Goal: Check status: Check status

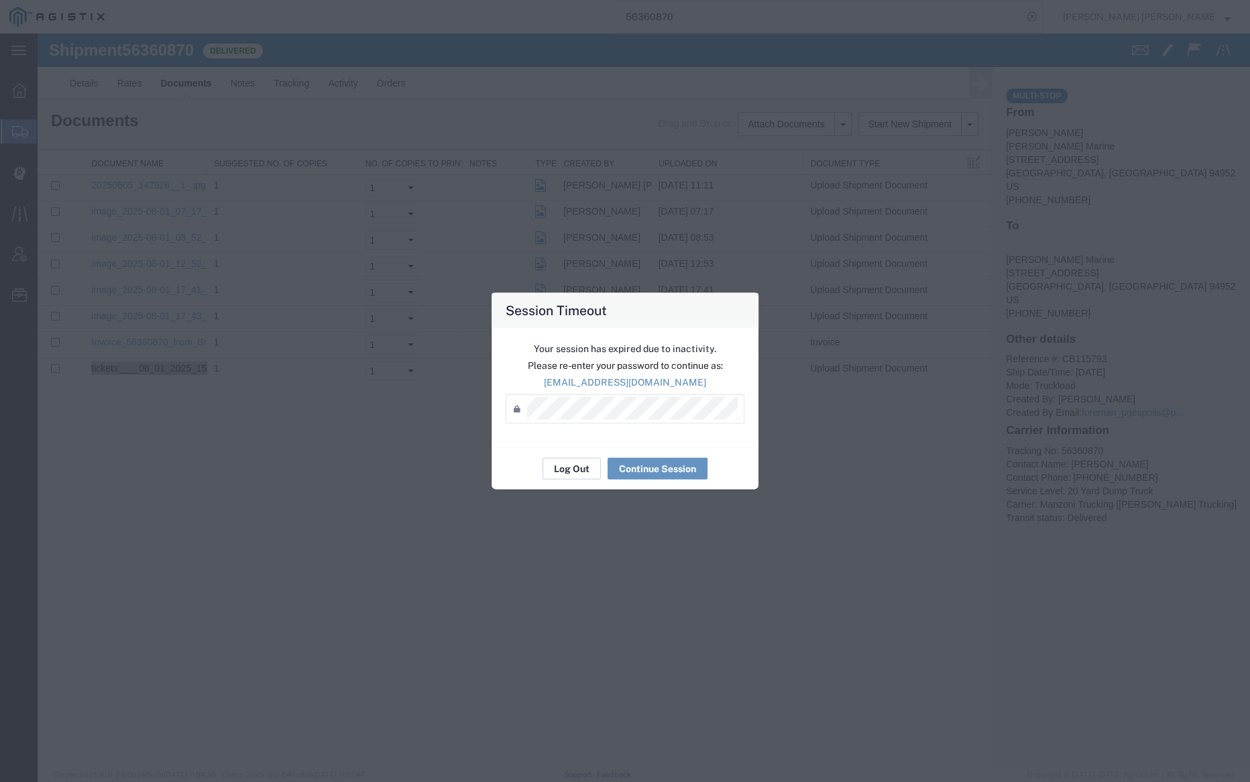
click at [572, 471] on button "Log Out" at bounding box center [571, 468] width 58 height 21
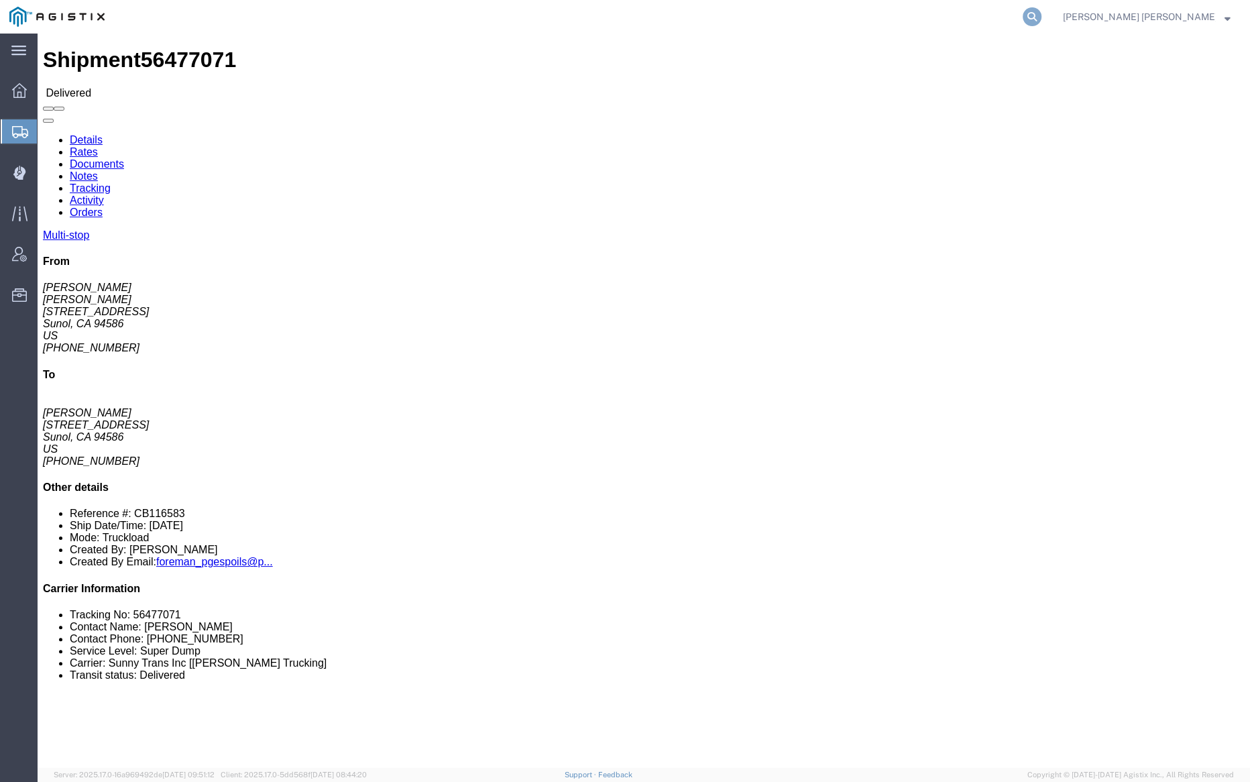
click at [1041, 11] on icon at bounding box center [1032, 16] width 19 height 19
click at [860, 25] on input "search" at bounding box center [819, 17] width 408 height 32
paste input "55841390"
click at [1041, 15] on icon at bounding box center [1032, 16] width 19 height 19
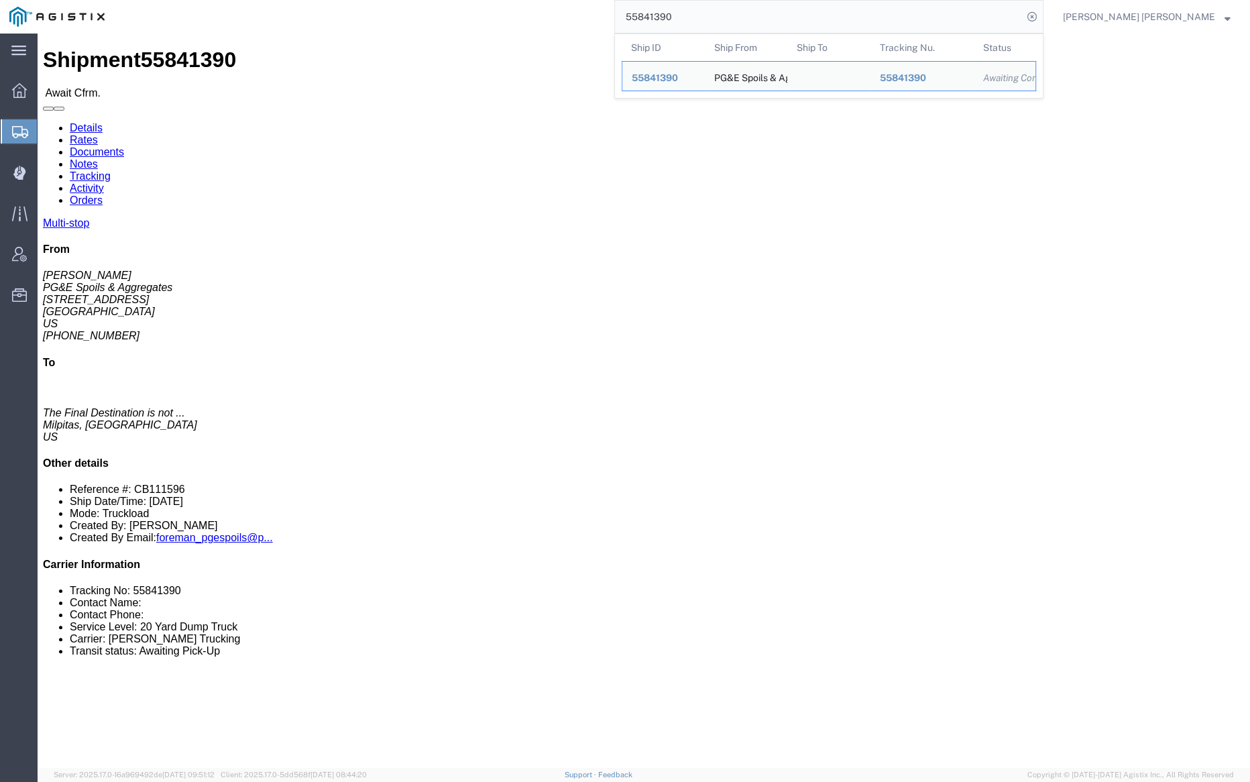
click at [733, 13] on input "55841390" at bounding box center [819, 17] width 408 height 32
paste input "95294"
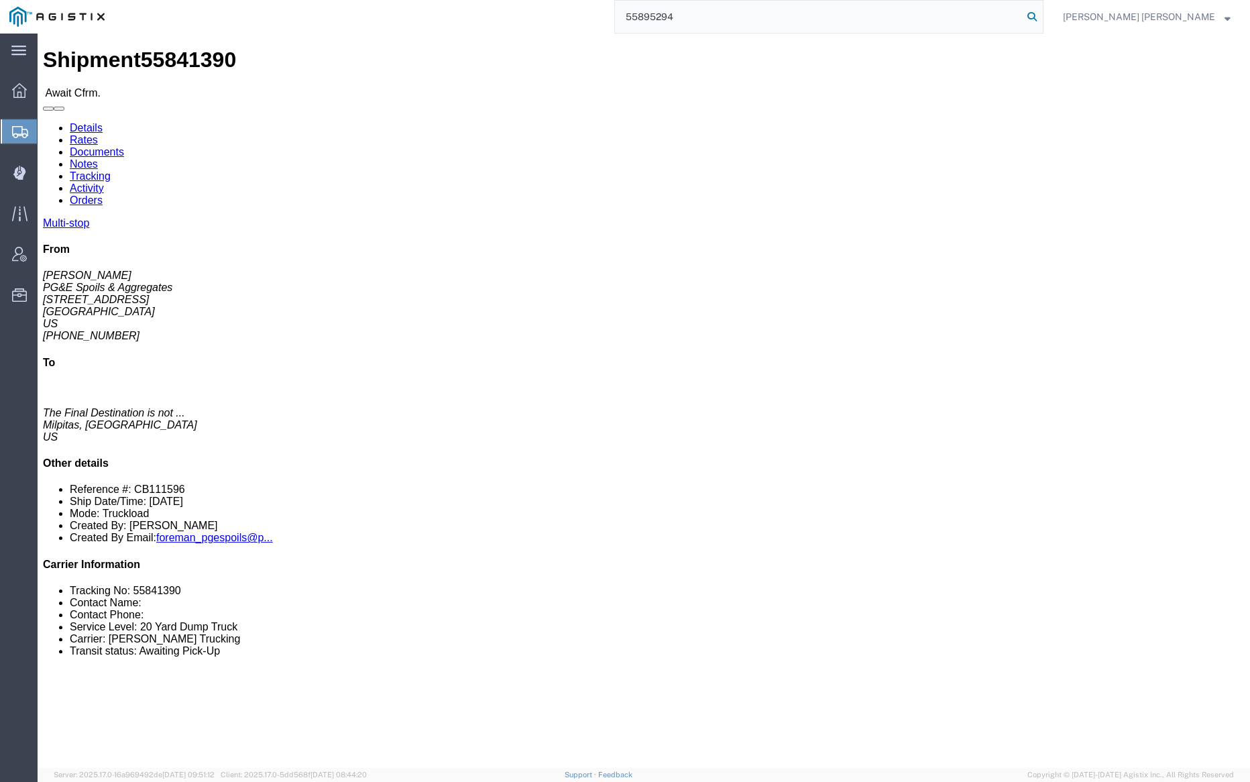
click at [1041, 14] on icon at bounding box center [1032, 16] width 19 height 19
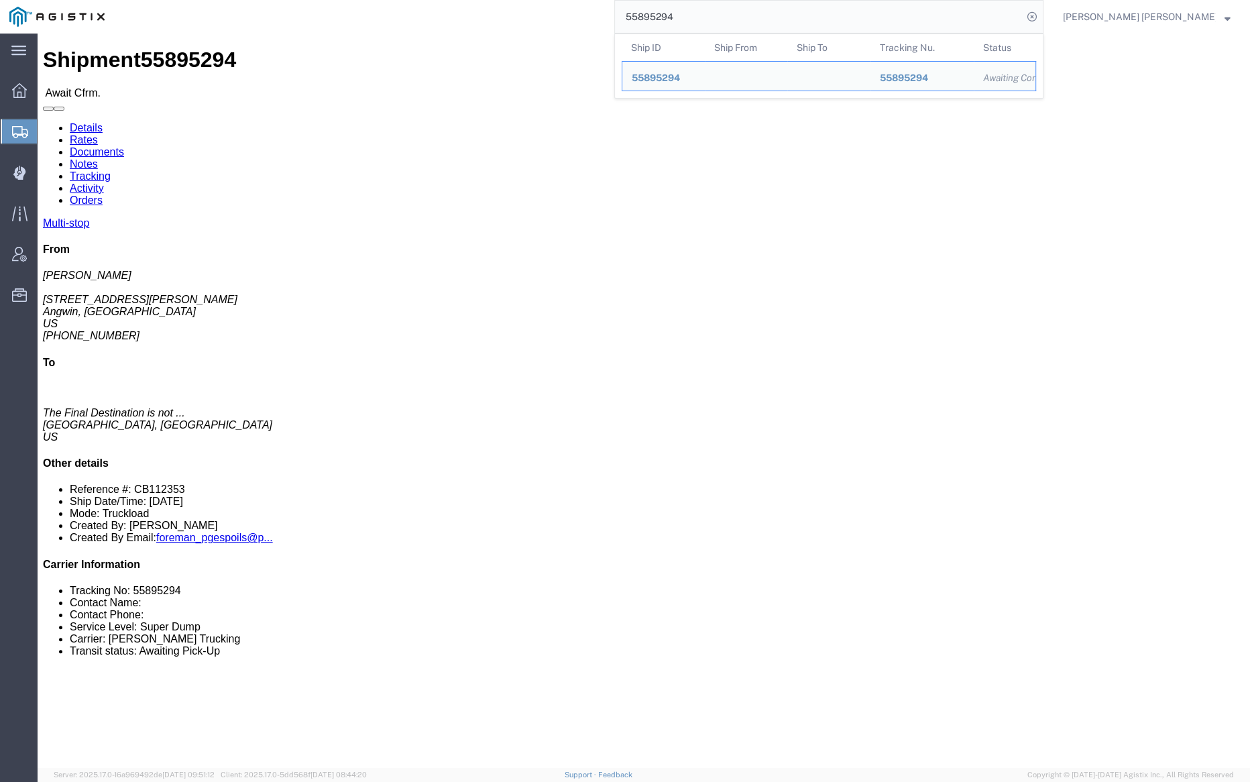
click at [730, 10] on input "55895294" at bounding box center [819, 17] width 408 height 32
paste input "41390"
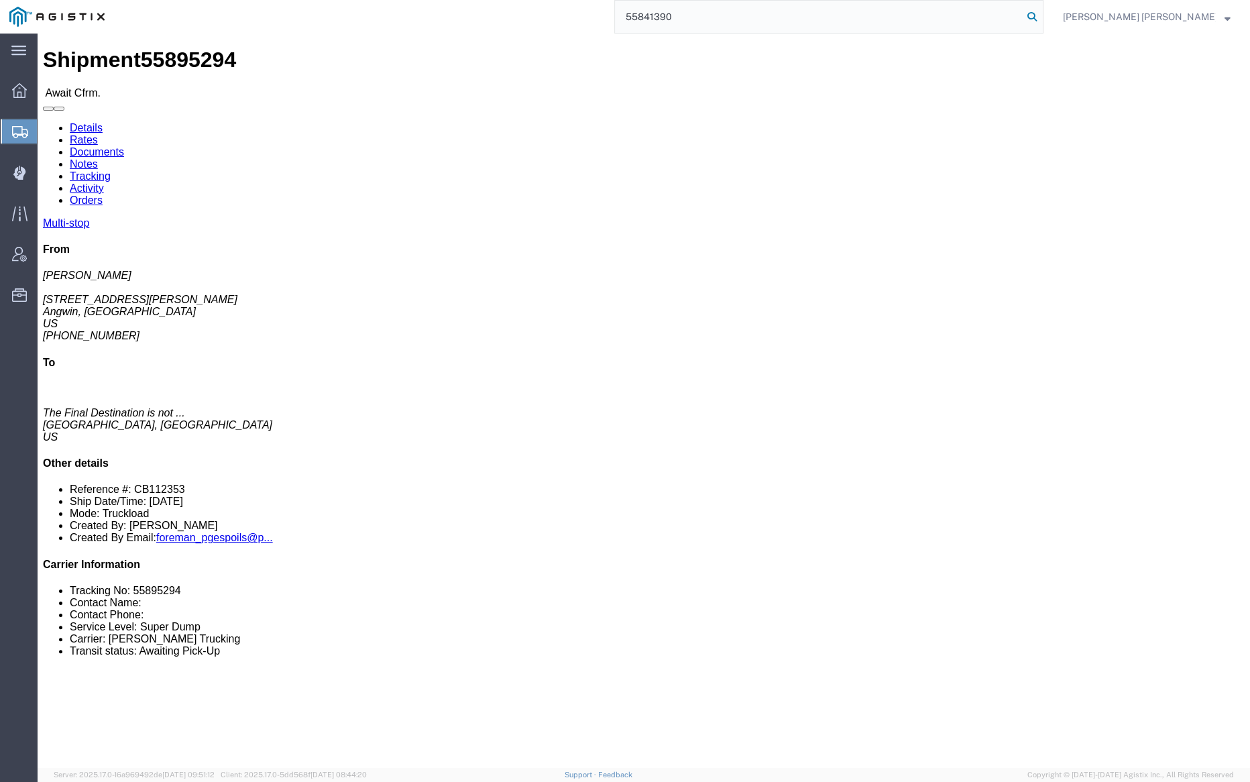
click at [1041, 14] on icon at bounding box center [1032, 16] width 19 height 19
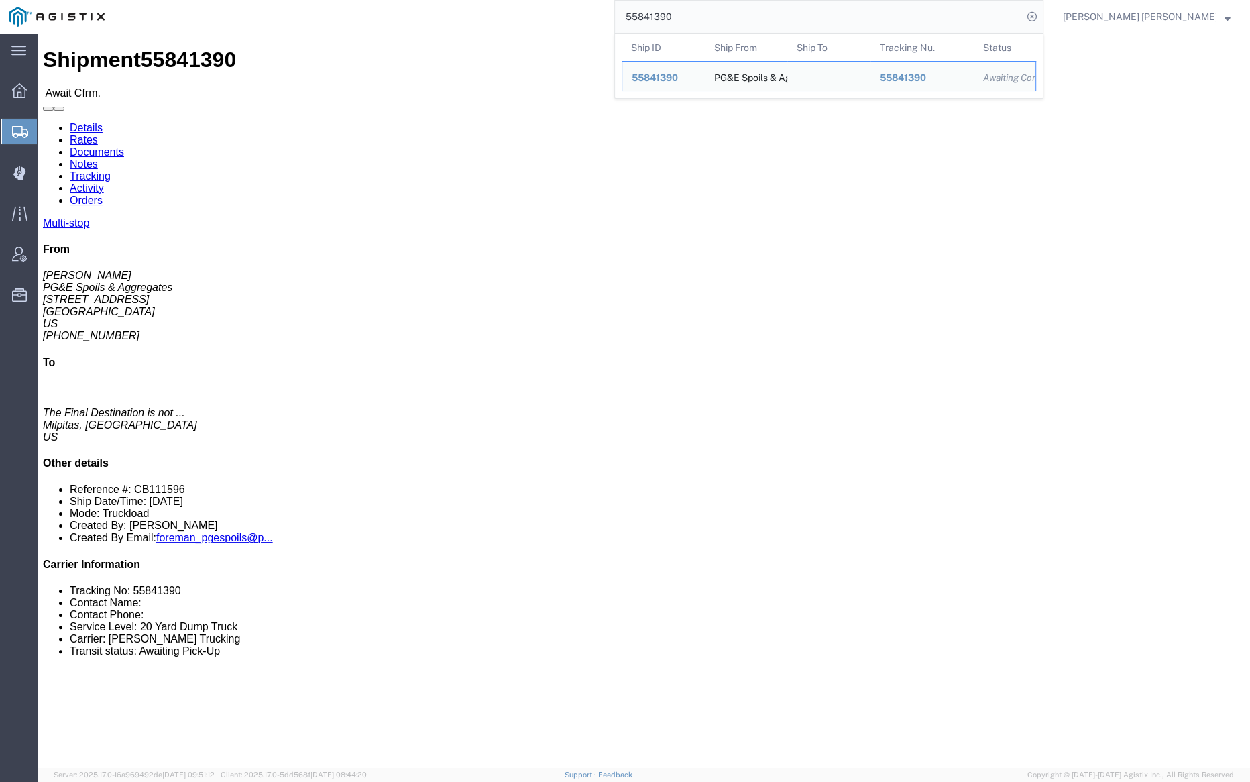
click at [710, 19] on input "55841390" at bounding box center [819, 17] width 408 height 32
paste input "919148"
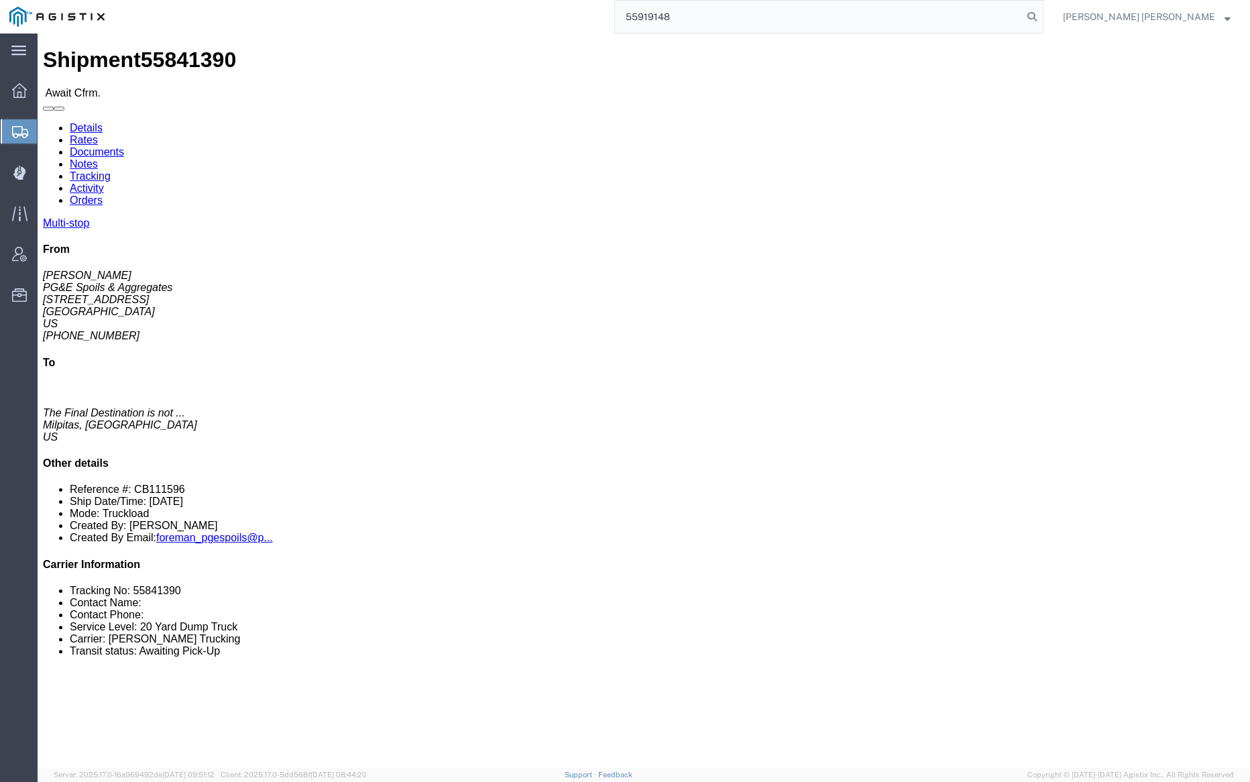
drag, startPoint x: 1104, startPoint y: 14, endPoint x: 1124, endPoint y: 30, distance: 25.3
click at [1041, 14] on icon at bounding box center [1032, 16] width 19 height 19
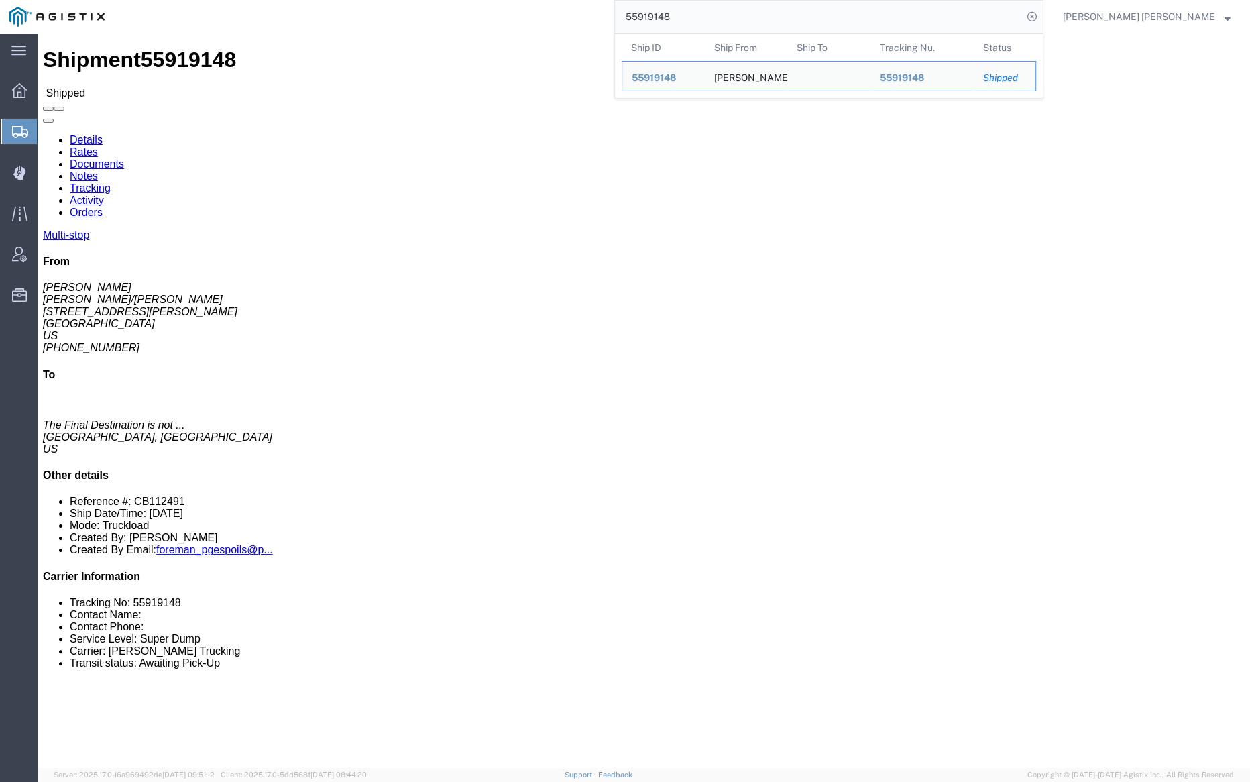
click at [726, 10] on input "55919148" at bounding box center [819, 17] width 408 height 32
paste input "68300"
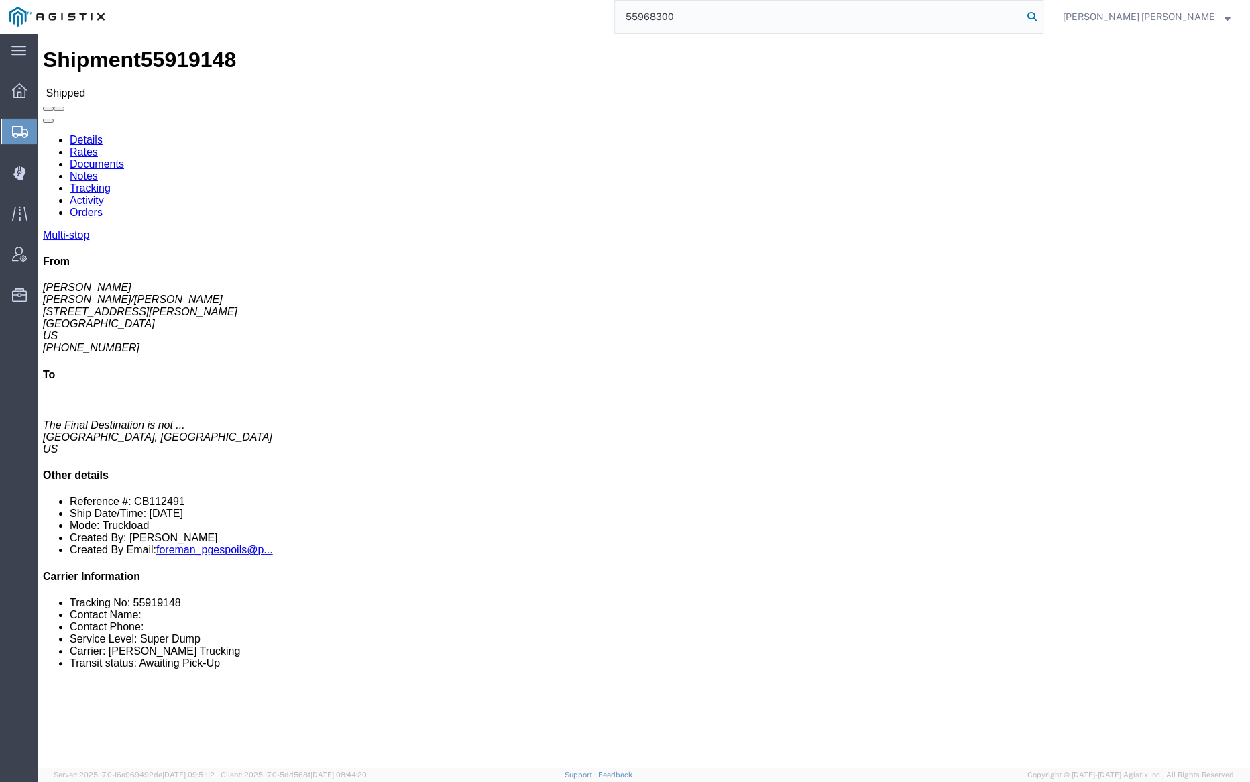
click at [1041, 15] on icon at bounding box center [1032, 16] width 19 height 19
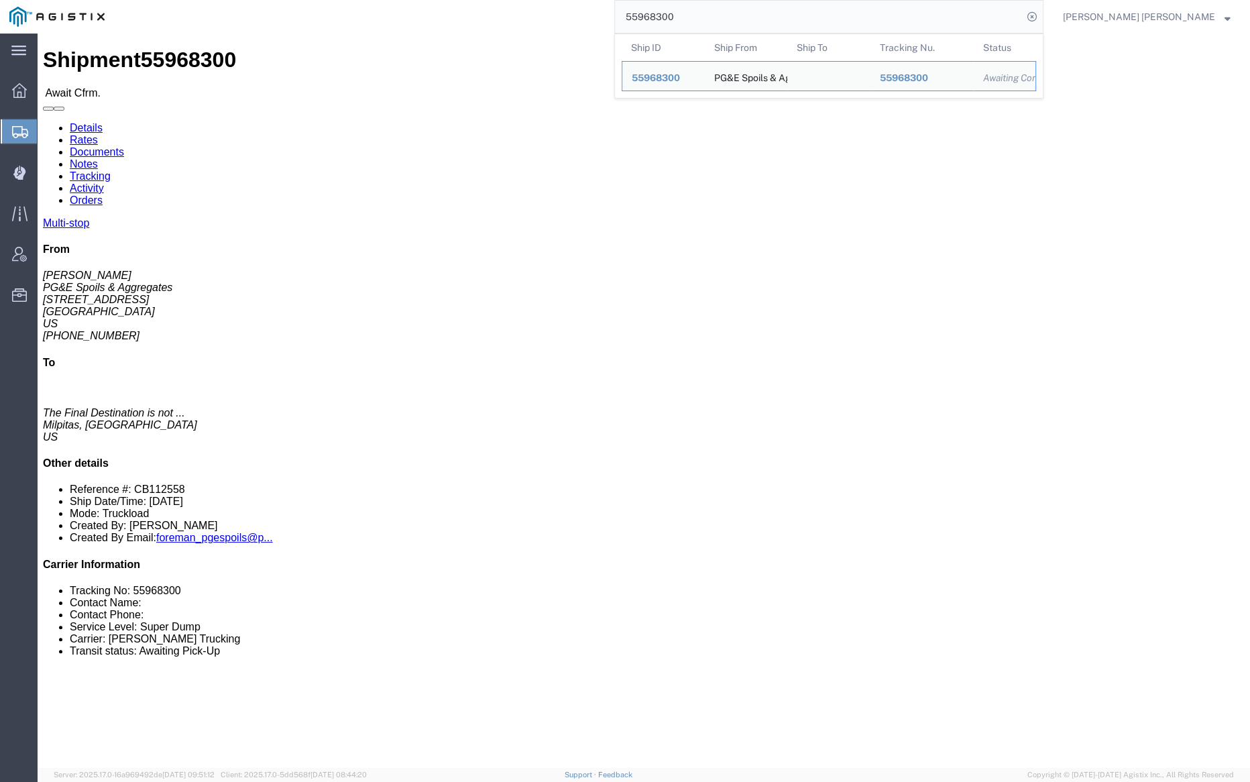
click at [726, 5] on input "55968300" at bounding box center [819, 17] width 408 height 32
paste input "6061303"
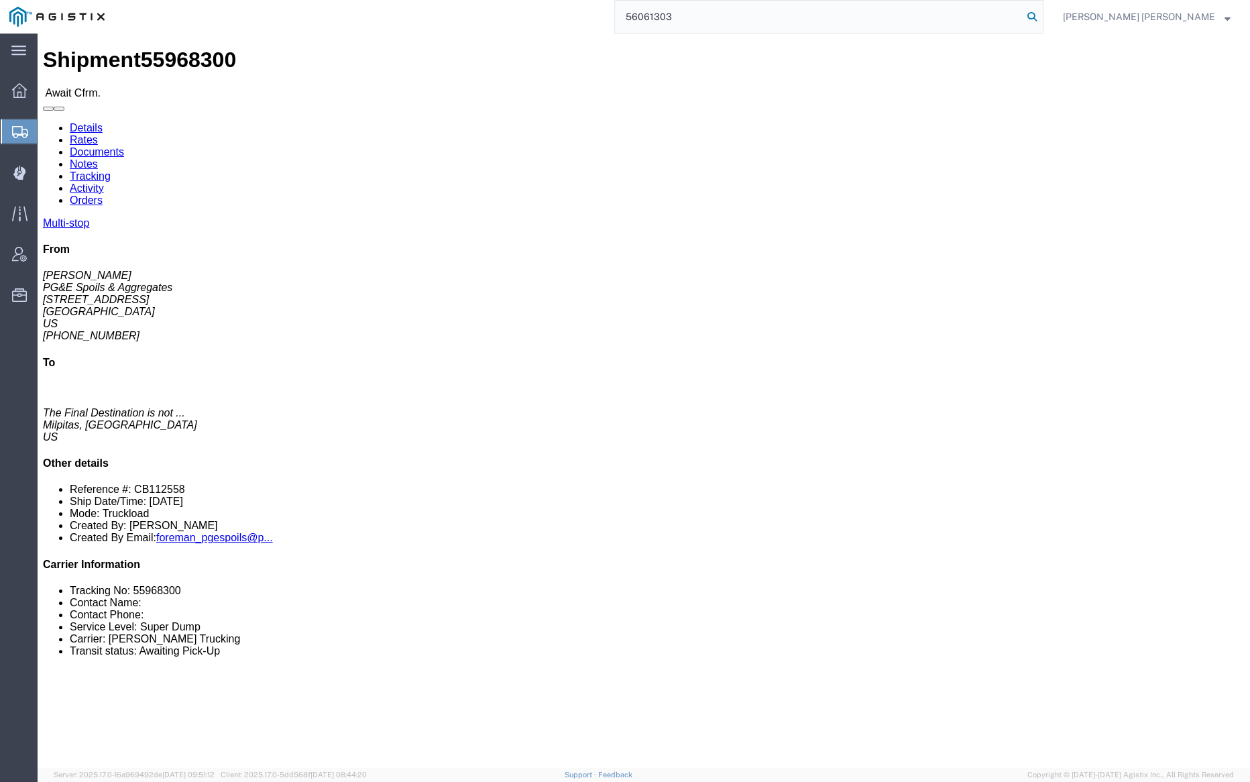
click at [1041, 14] on icon at bounding box center [1032, 16] width 19 height 19
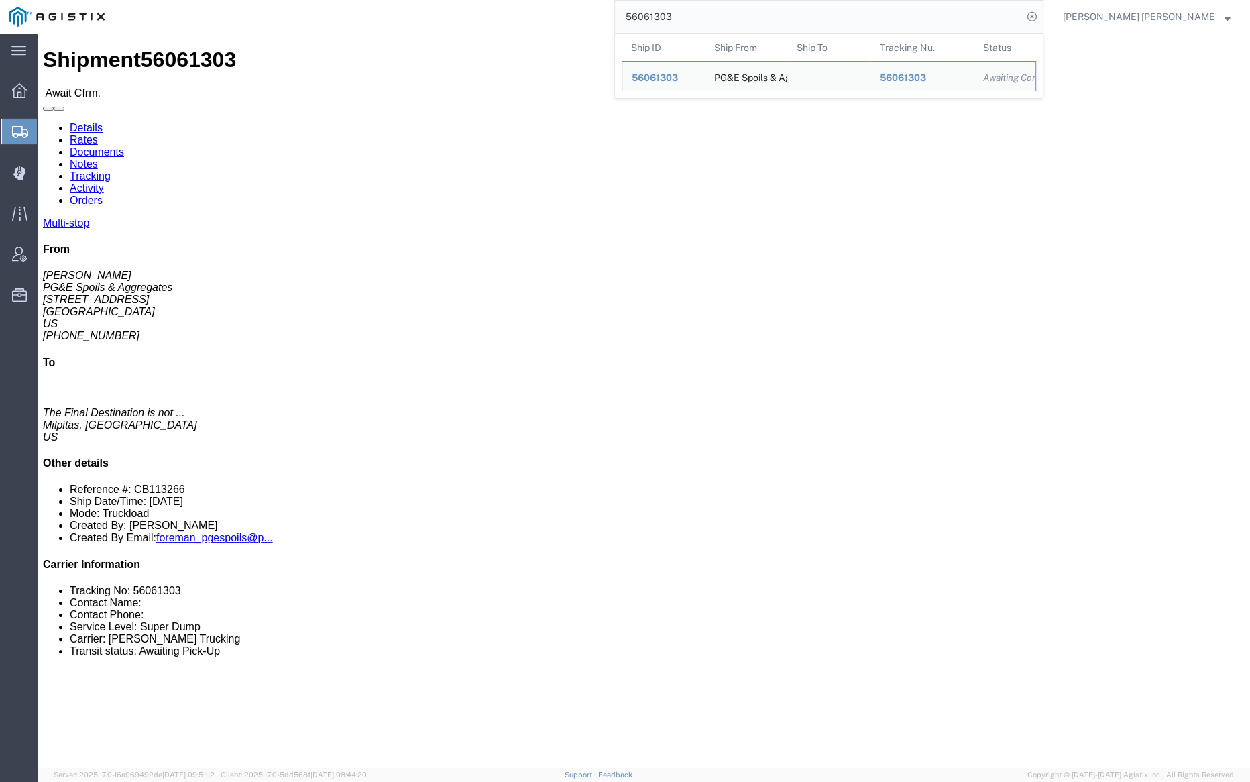
click at [736, 12] on input "56061303" at bounding box center [819, 17] width 408 height 32
paste input "130067"
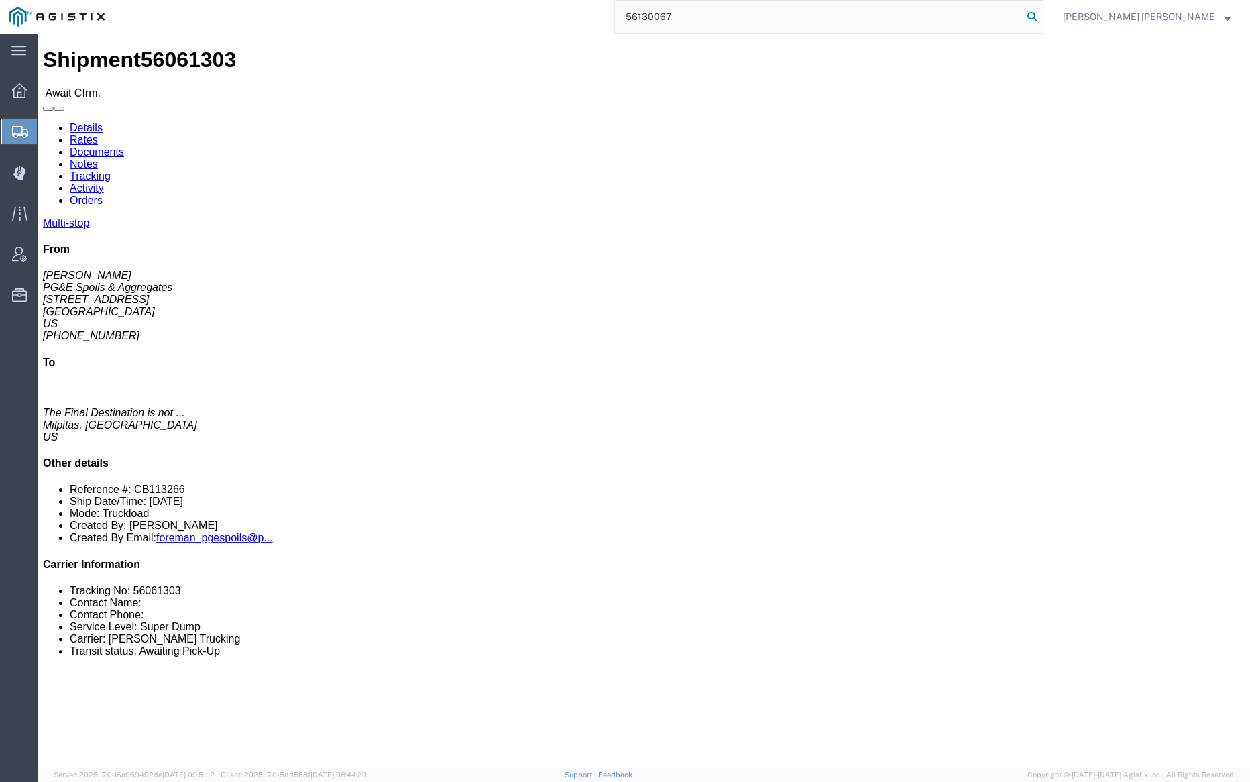
click at [1041, 13] on icon at bounding box center [1032, 16] width 19 height 19
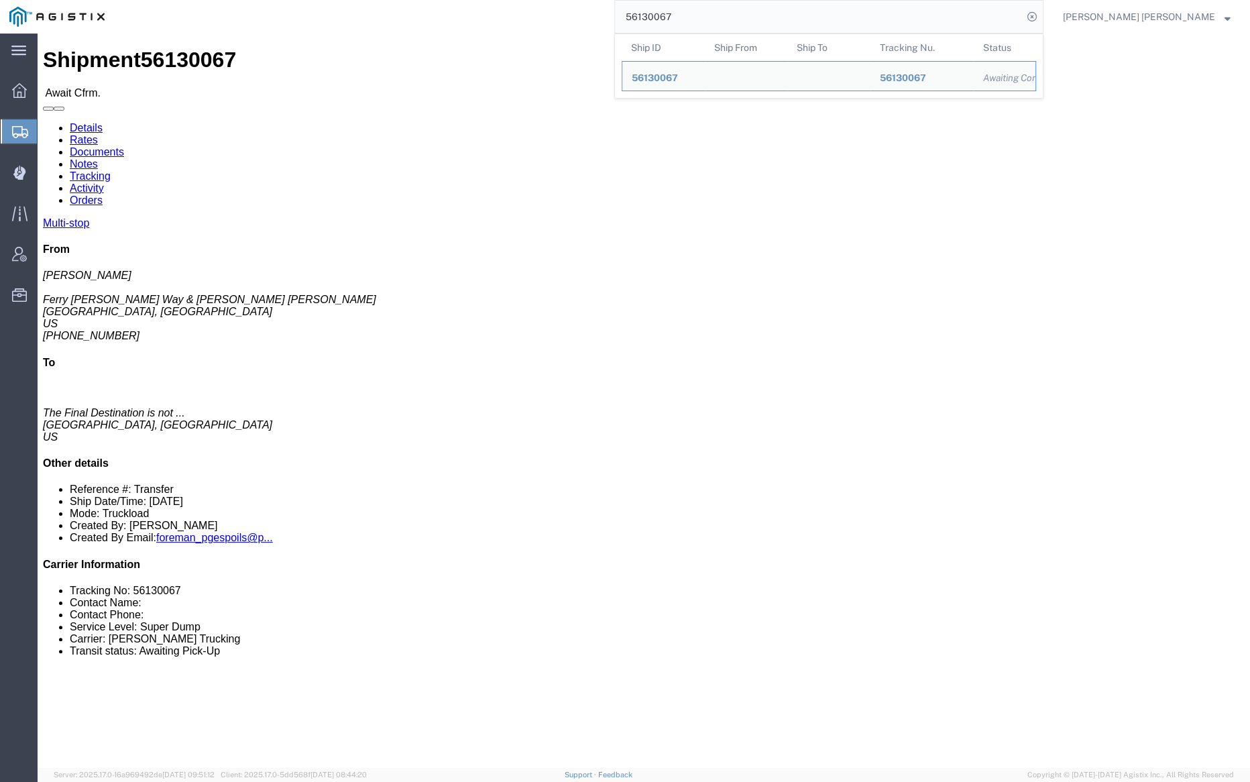
click at [740, 12] on input "56130067" at bounding box center [819, 17] width 408 height 32
paste input "57453"
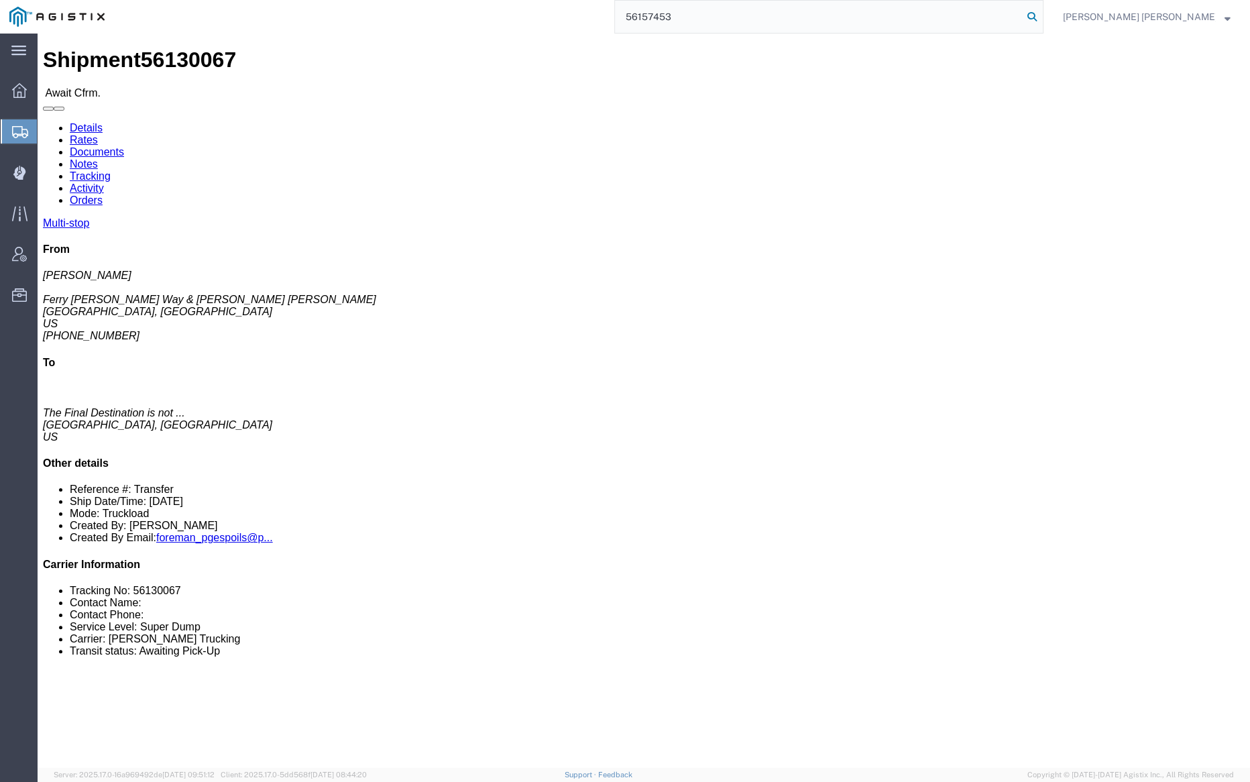
click at [1041, 14] on icon at bounding box center [1032, 16] width 19 height 19
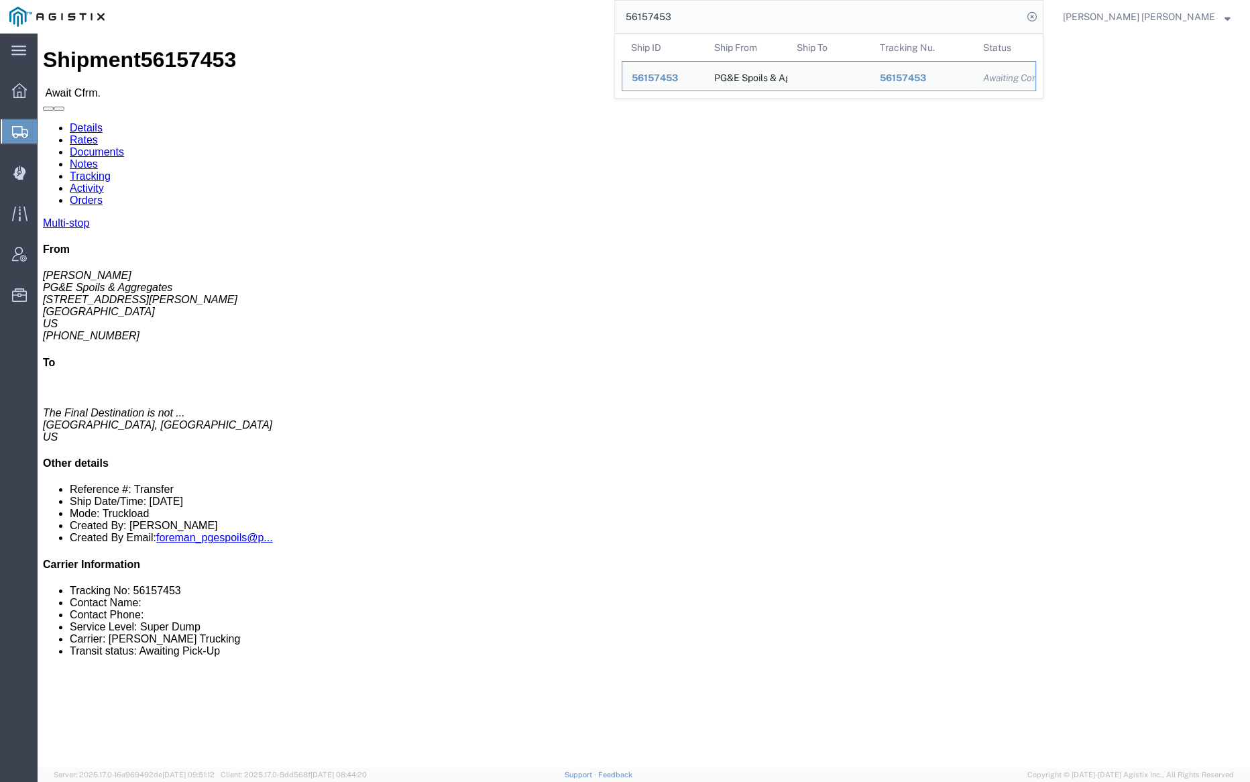
click at [715, 15] on input "56157453" at bounding box center [819, 17] width 408 height 32
paste input "67976"
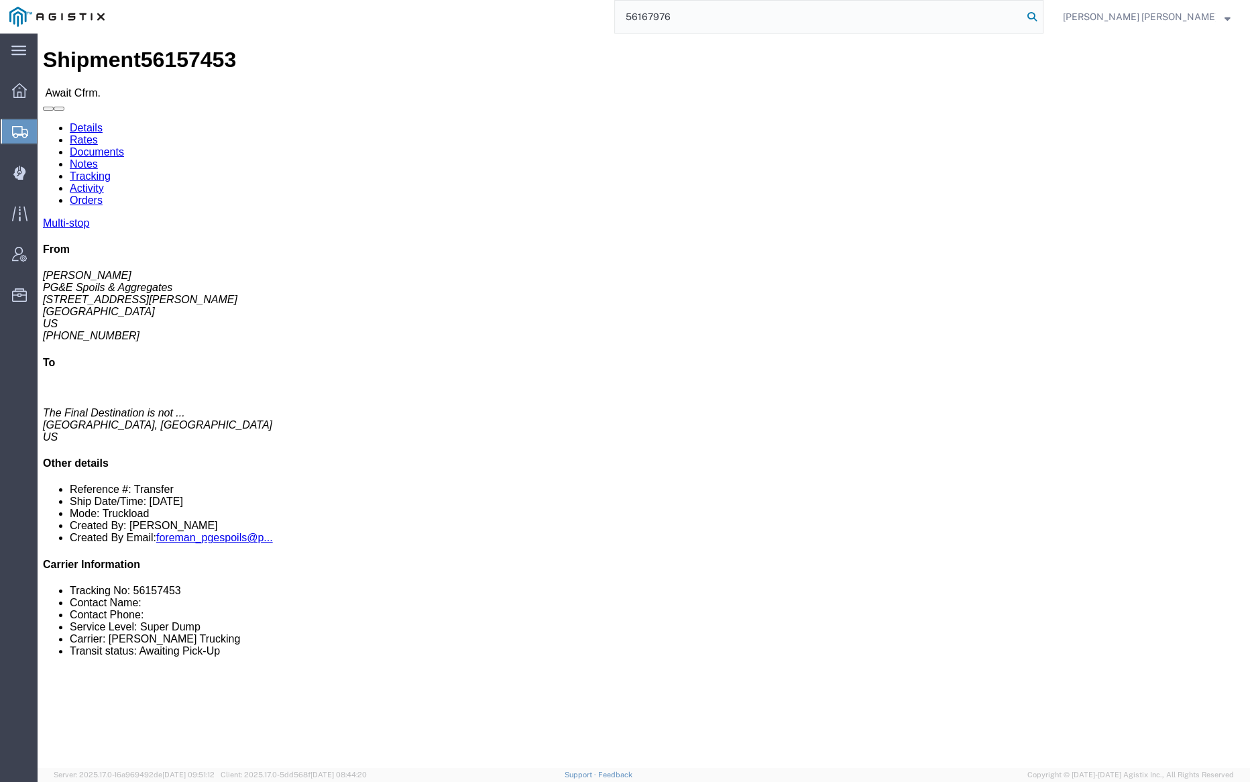
click at [1041, 16] on icon at bounding box center [1032, 16] width 19 height 19
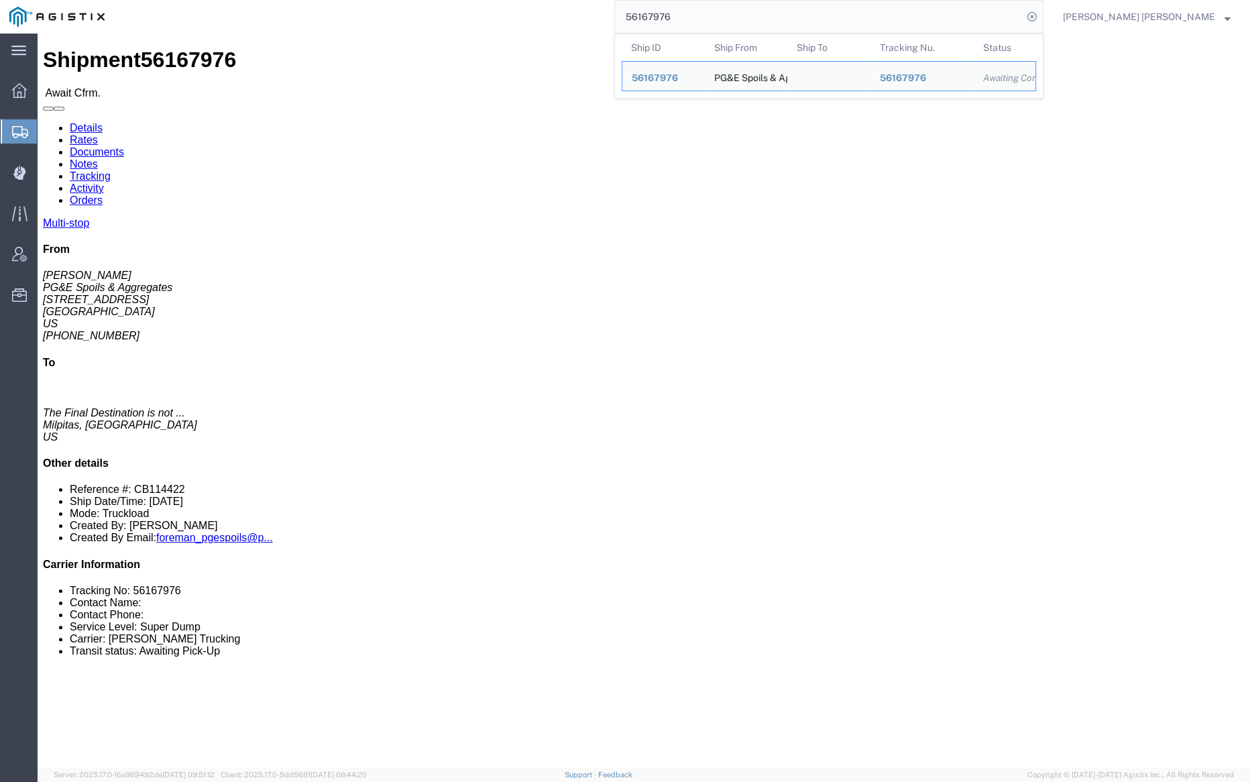
click at [731, 11] on input "56167976" at bounding box center [819, 17] width 408 height 32
paste input "211140"
click at [708, 20] on input "56211140" at bounding box center [819, 17] width 408 height 32
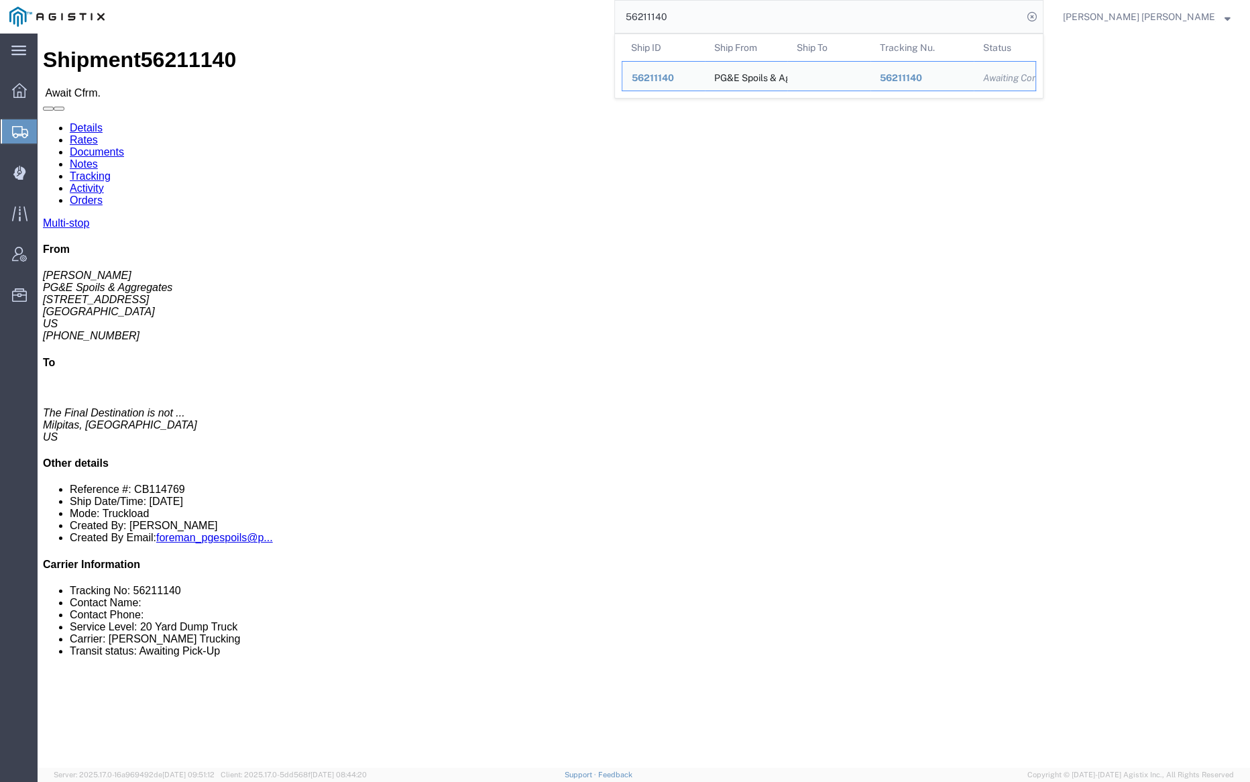
paste input "333654"
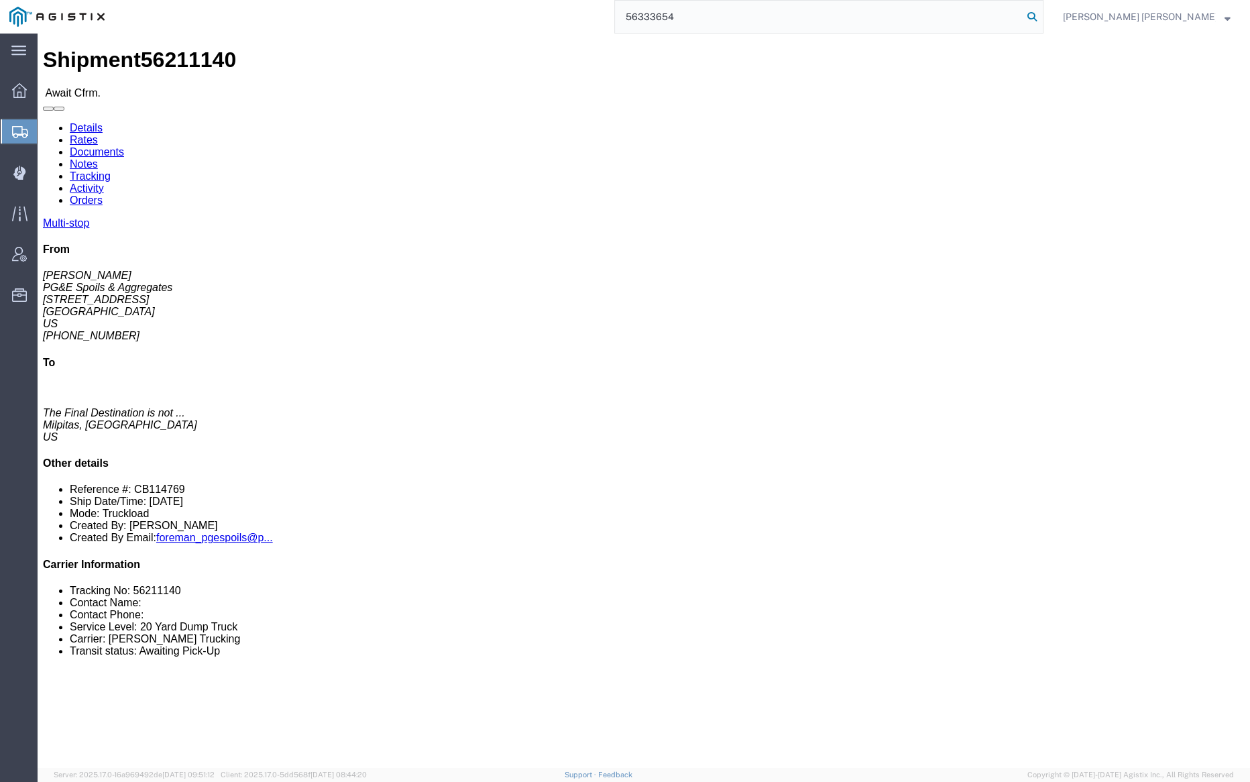
type input "56333654"
click at [1041, 15] on icon at bounding box center [1032, 16] width 19 height 19
